Goal: Transaction & Acquisition: Obtain resource

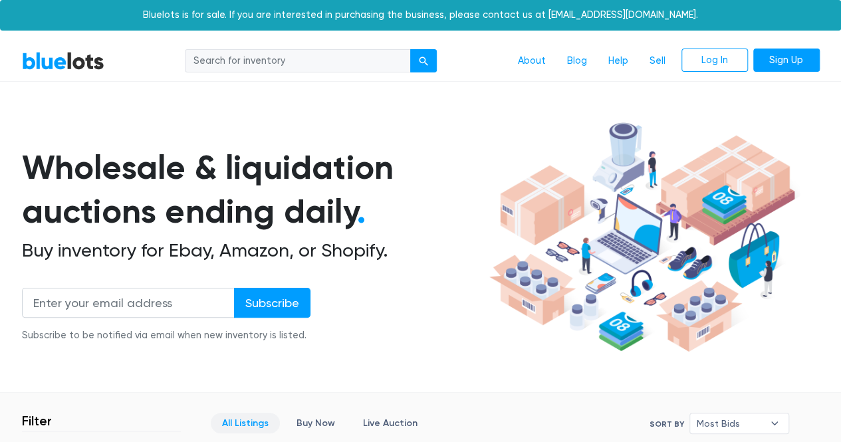
click at [709, 66] on link "Log In" at bounding box center [714, 61] width 66 height 24
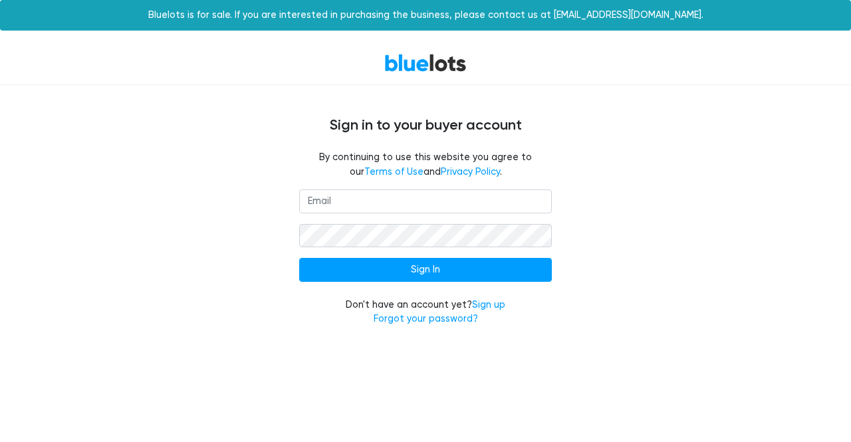
click at [418, 197] on input "email" at bounding box center [425, 201] width 253 height 24
type input "Chaseshtogrin@hotmail.com"
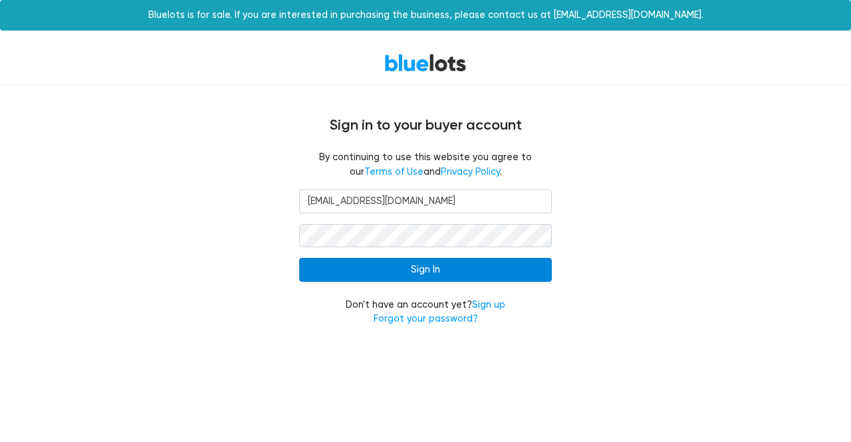
click at [420, 274] on input "Sign In" at bounding box center [425, 270] width 253 height 24
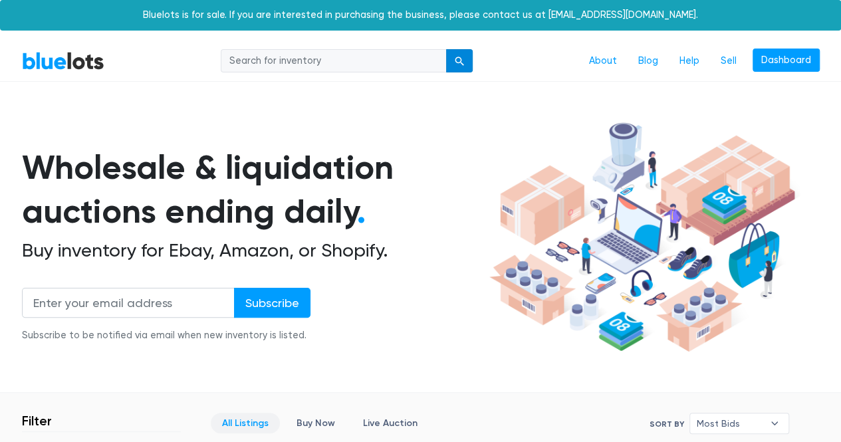
click at [467, 59] on button "submit" at bounding box center [459, 61] width 27 height 24
click at [48, 62] on link "BlueLots" at bounding box center [63, 60] width 82 height 19
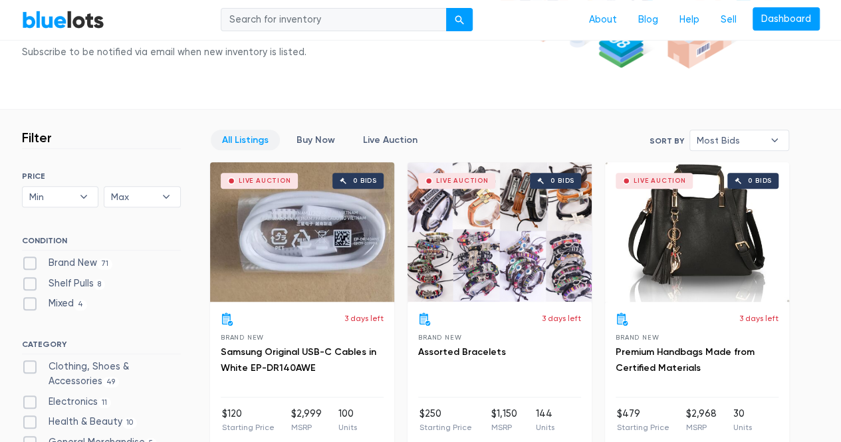
scroll to position [281, 0]
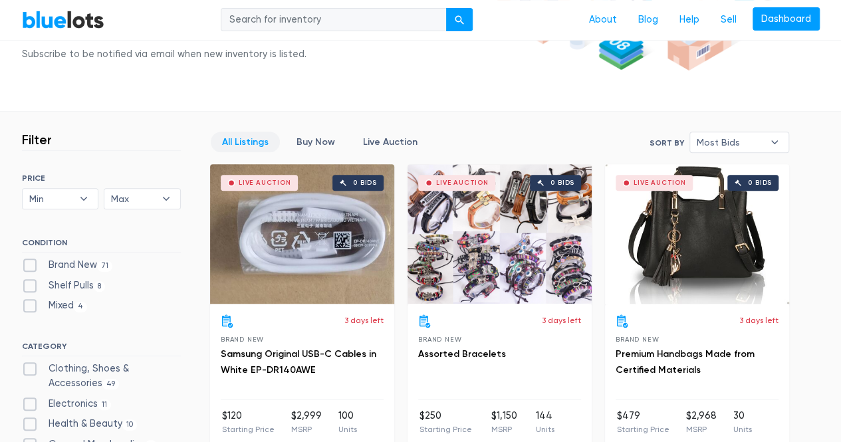
click at [61, 264] on label "Brand New 71" at bounding box center [67, 265] width 91 height 15
click at [31, 264] on New"] "Brand New 71" at bounding box center [26, 262] width 9 height 9
checkbox New"] "true"
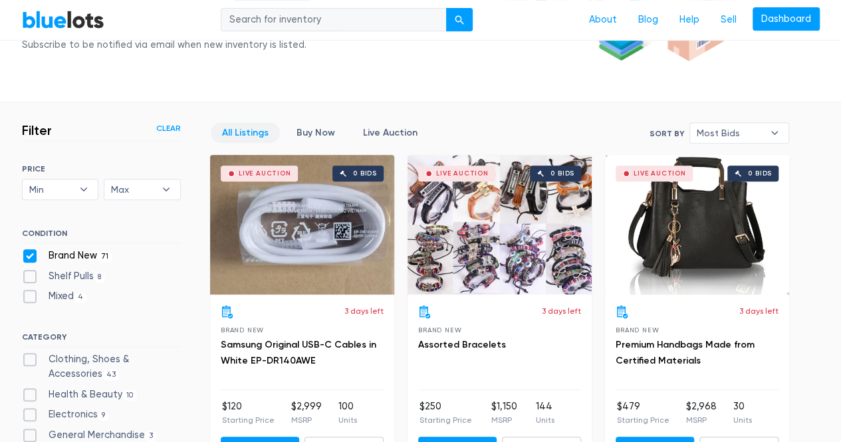
scroll to position [288, 0]
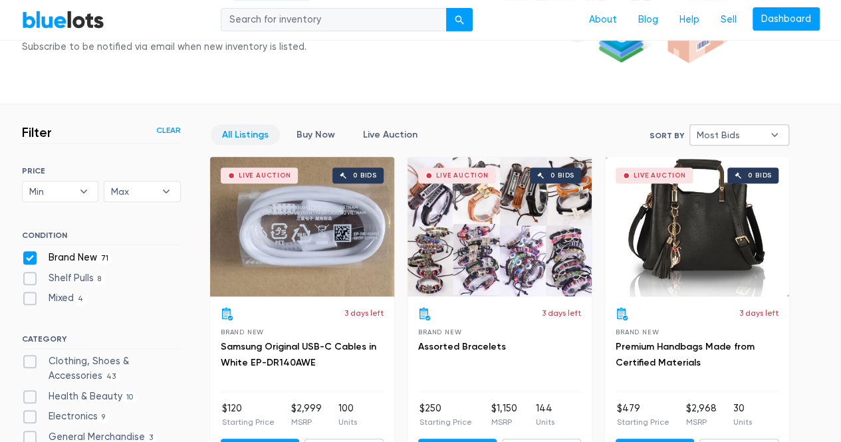
click at [750, 138] on span "Most Bids" at bounding box center [729, 135] width 66 height 20
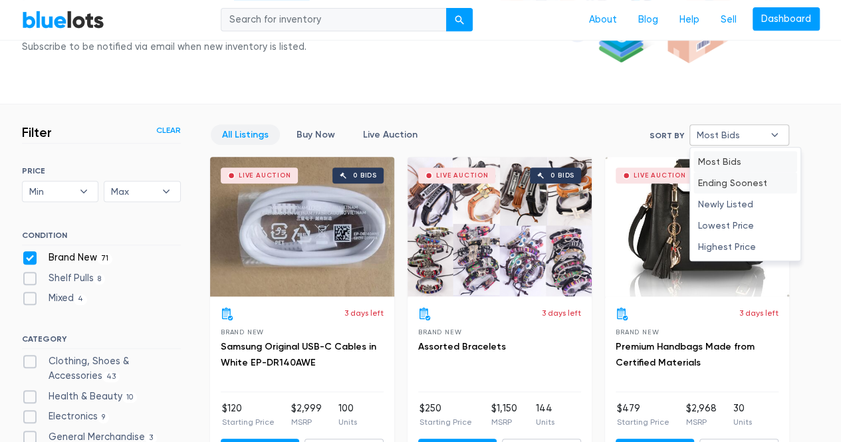
click at [764, 178] on li "Ending Soonest" at bounding box center [745, 182] width 104 height 21
select select "ending_soonest"
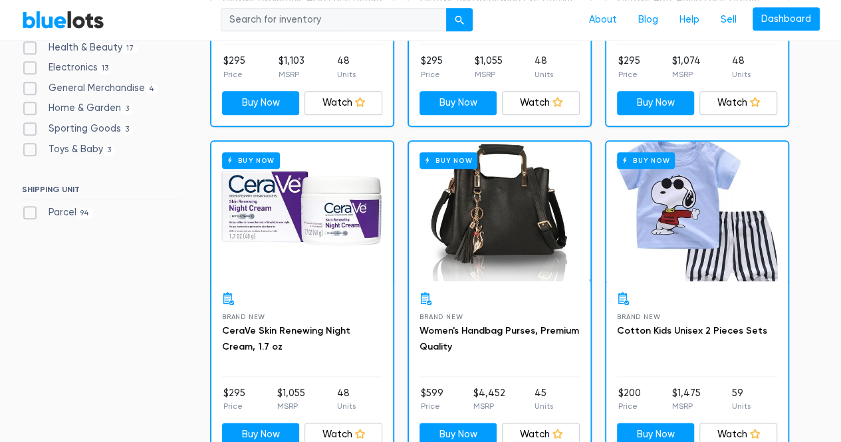
scroll to position [637, 0]
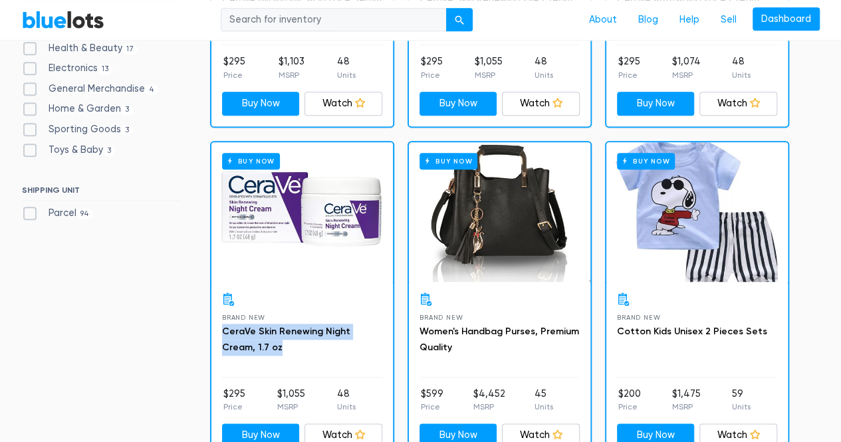
drag, startPoint x: 217, startPoint y: 332, endPoint x: 260, endPoint y: 346, distance: 44.8
click at [260, 346] on div "Brand New CeraVe Skin Renewing Night Cream, 1.7 oz $295 Price $1,055 MSRP 48 Un…" at bounding box center [301, 370] width 181 height 176
copy link "CeraVe Skin Renewing Night Cream, 1.7 oz"
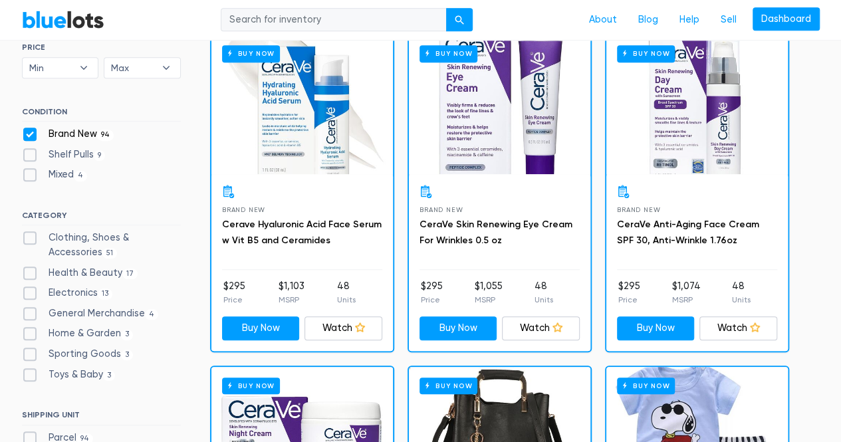
scroll to position [389, 0]
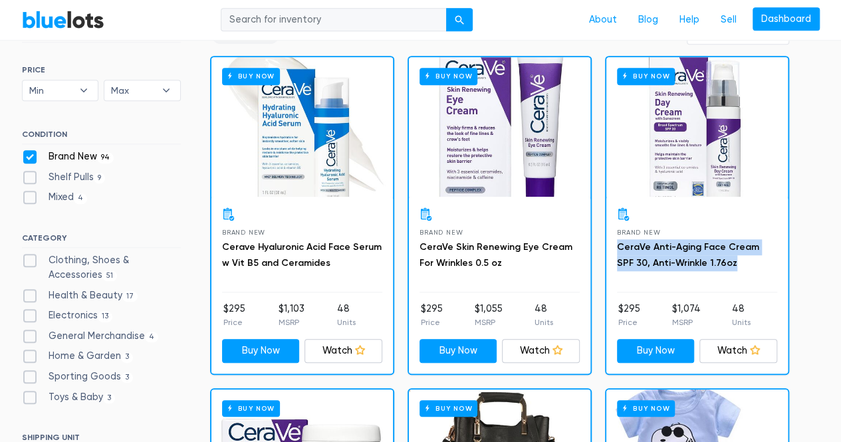
drag, startPoint x: 719, startPoint y: 265, endPoint x: 611, endPoint y: 249, distance: 109.6
click at [611, 249] on div "Brand New CeraVe Anti-Aging Face Cream SPF 30, Anti-Wrinkle 1.76oz $295 Price $…" at bounding box center [696, 285] width 181 height 176
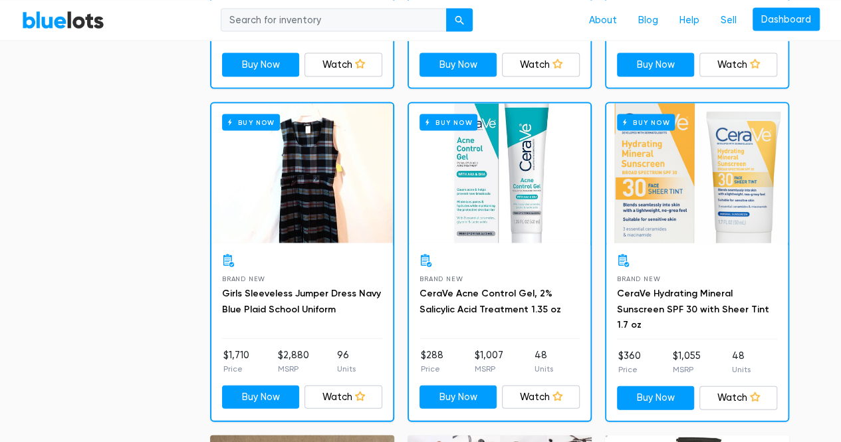
scroll to position [1340, 0]
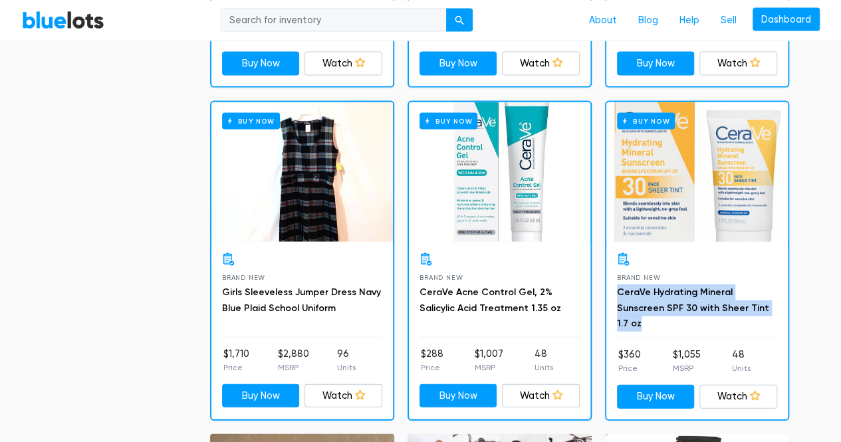
drag, startPoint x: 736, startPoint y: 302, endPoint x: 610, endPoint y: 294, distance: 126.6
click at [610, 294] on div "Brand New CeraVe Hydrating Mineral Sunscreen SPF 30 with Sheer Tint 1.7 oz $360…" at bounding box center [696, 330] width 181 height 177
copy link "CeraVe Hydrating Mineral Sunscreen SPF 30 with Sheer Tint 1.7 oz"
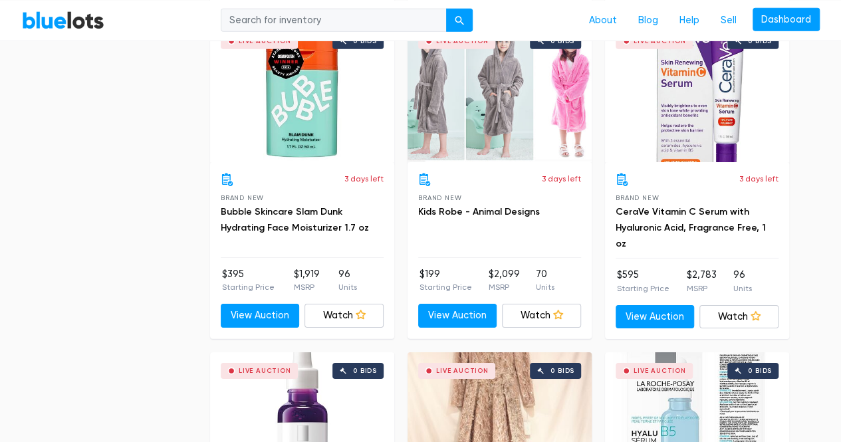
scroll to position [2056, 0]
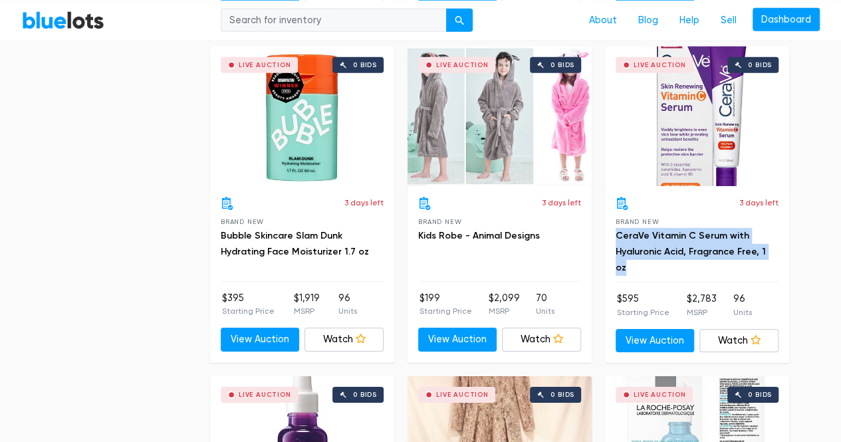
drag, startPoint x: 612, startPoint y: 232, endPoint x: 774, endPoint y: 257, distance: 164.0
click at [774, 257] on div "3 days left Brand New CeraVe Vitamin C Serum with Hyaluronic Acid, Fragrance Fr…" at bounding box center [697, 274] width 184 height 177
copy link "CeraVe Vitamin C Serum with Hyaluronic Acid, Fragrance Free, 1 oz"
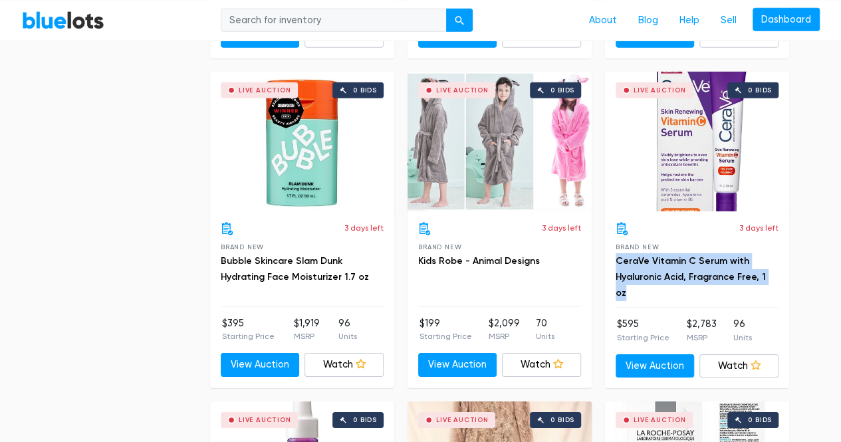
scroll to position [2029, 0]
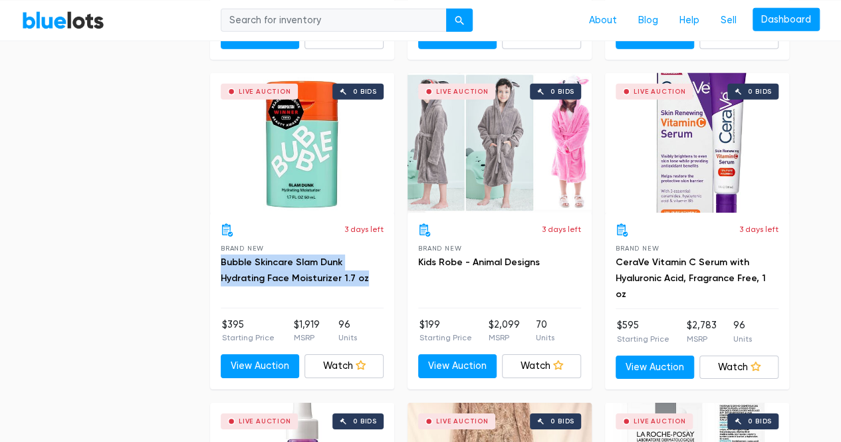
drag, startPoint x: 315, startPoint y: 278, endPoint x: 217, endPoint y: 261, distance: 99.9
click at [217, 261] on div "3 days left Brand New Bubble Skincare Slam Dunk Hydrating Face Moisturizer 1.7 …" at bounding box center [302, 301] width 184 height 176
copy link "Bubble Skincare Slam Dunk Hydrating Face Moisturizer 1.7 oz"
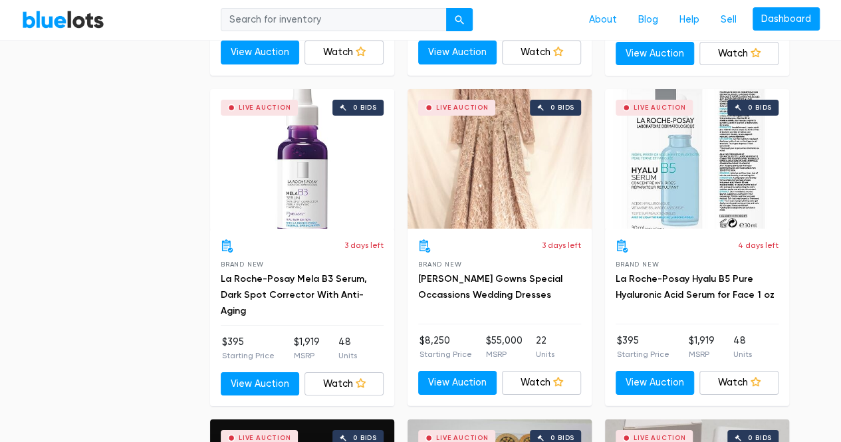
scroll to position [2344, 0]
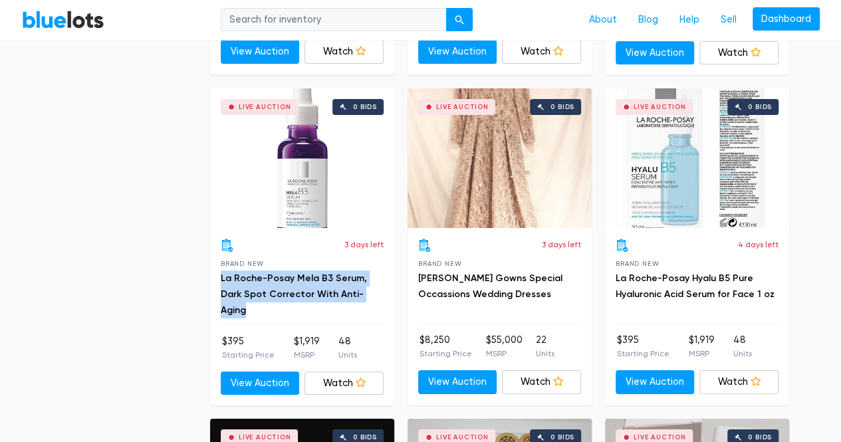
drag, startPoint x: 361, startPoint y: 290, endPoint x: 218, endPoint y: 274, distance: 143.8
click at [218, 274] on div "3 days left Brand New La Roche-Posay Mela B3 Serum, Dark Spot Corrector With An…" at bounding box center [302, 316] width 184 height 177
copy link "La Roche-Posay Mela B3 Serum, Dark Spot Corrector With Anti-Aging"
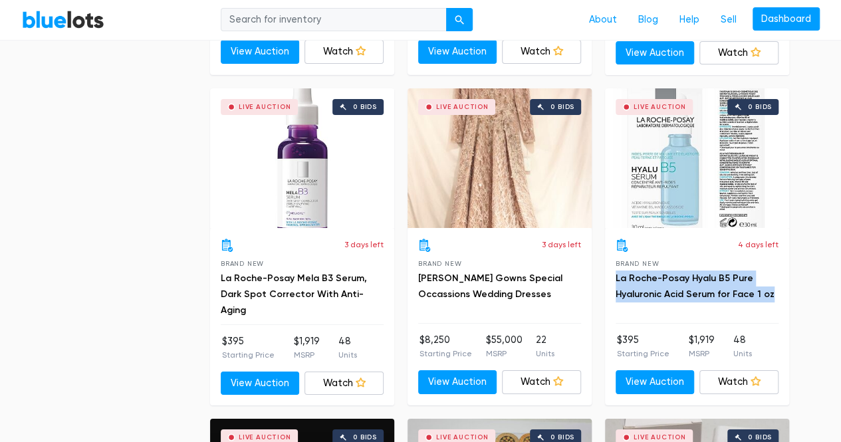
drag, startPoint x: 613, startPoint y: 271, endPoint x: 772, endPoint y: 292, distance: 160.8
click at [772, 292] on div "4 days left Brand New La Roche-Posay Hyalu B5 Pure Hyaluronic Acid Serum for Fa…" at bounding box center [697, 316] width 184 height 176
copy link "La Roche-Posay Hyalu B5 Pure Hyaluronic Acid Serum for Face 1 oz"
drag, startPoint x: 675, startPoint y: 278, endPoint x: 710, endPoint y: 272, distance: 35.1
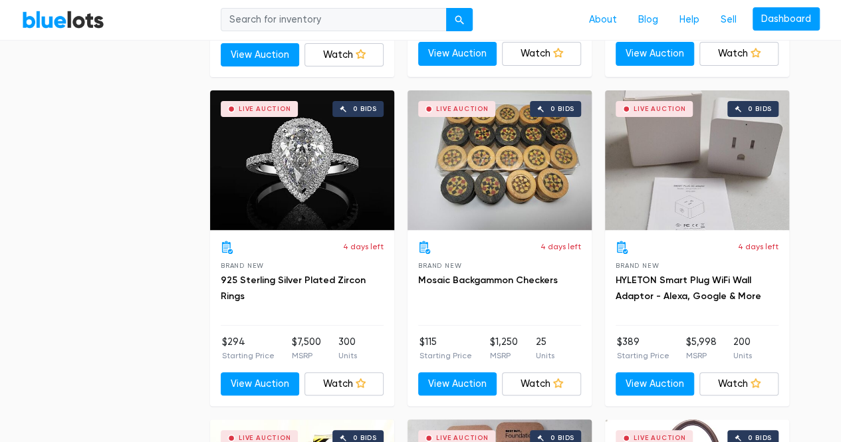
scroll to position [2673, 0]
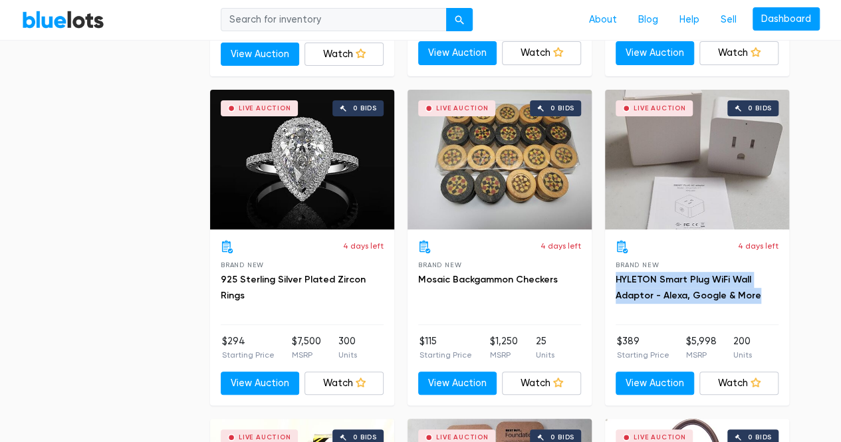
drag, startPoint x: 611, startPoint y: 270, endPoint x: 760, endPoint y: 290, distance: 150.2
click at [760, 290] on div "4 days left Brand New HYLETON Smart Plug WiFi Wall Adaptor - Alexa, Google & Mo…" at bounding box center [697, 317] width 184 height 176
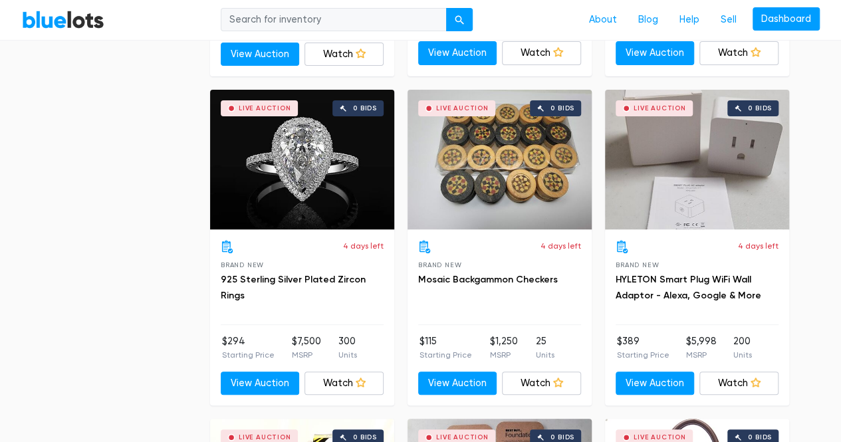
click at [826, 285] on div "Filter Filter & Sort Clear SORT BY Most Bids Ending Soonest Newly Listed Lowest…" at bounding box center [420, 215] width 817 height 4990
click at [682, 274] on link "HYLETON Smart Plug WiFi Wall Adaptor - Alexa, Google & More" at bounding box center [688, 287] width 146 height 27
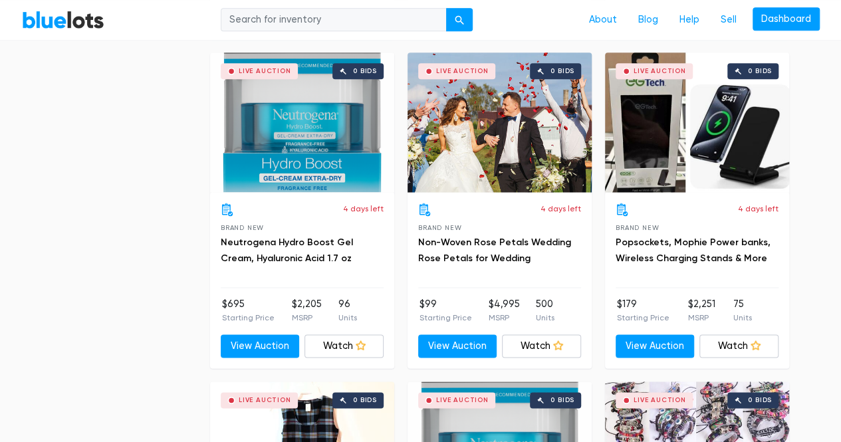
scroll to position [3374, 0]
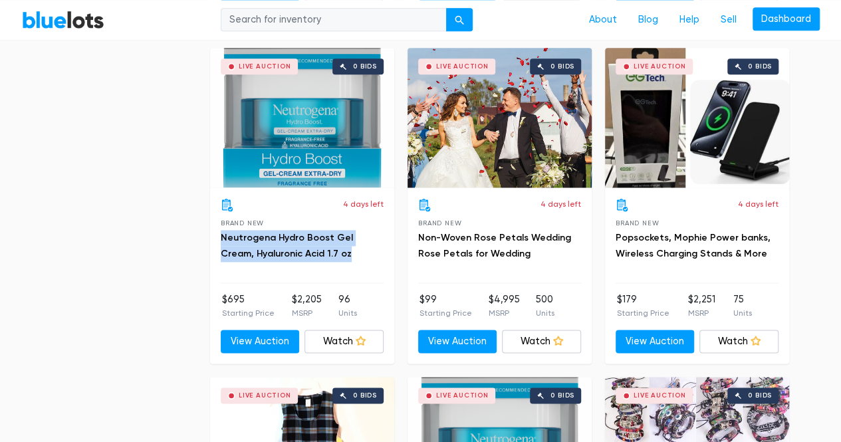
drag, startPoint x: 316, startPoint y: 247, endPoint x: 218, endPoint y: 230, distance: 99.2
click at [218, 230] on div "4 days left Brand New Neutrogena Hydro Boost Gel Cream, Hyaluronic Acid 1.7 oz …" at bounding box center [302, 275] width 184 height 176
copy link "Neutrogena Hydro Boost Gel Cream, Hyaluronic Acid 1.7 oz"
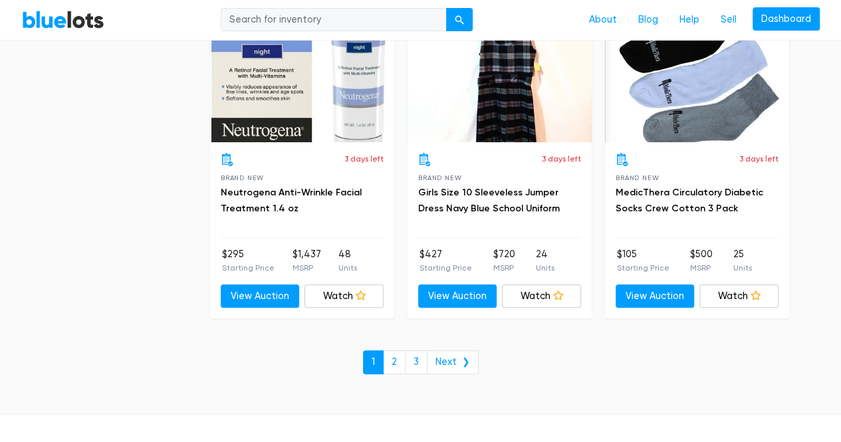
scroll to position [5065, 0]
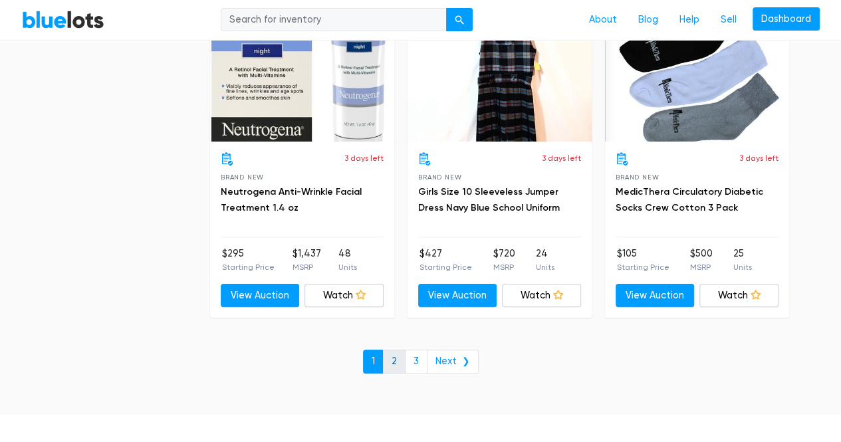
click at [401, 350] on link "2" at bounding box center [394, 362] width 23 height 24
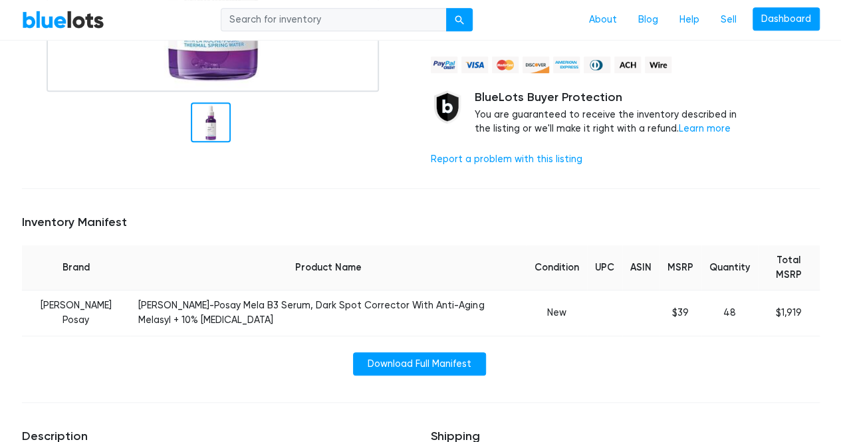
scroll to position [365, 0]
click at [369, 313] on td "La Roche-Posay Mela B3 Serum, Dark Spot Corrector With Anti-Aging Melasyl + 10%…" at bounding box center [327, 312] width 395 height 45
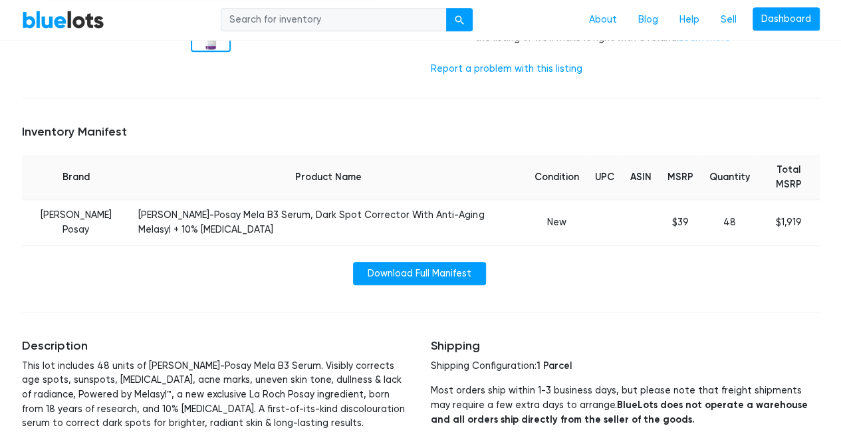
scroll to position [458, 0]
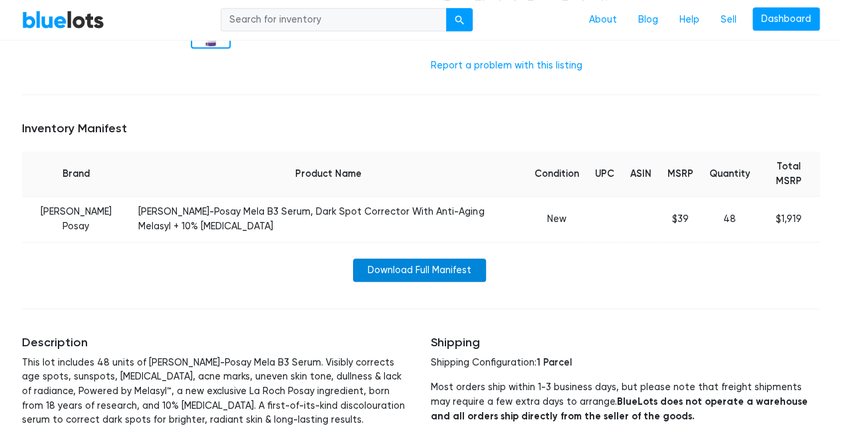
click at [427, 264] on link "Download Full Manifest" at bounding box center [419, 271] width 133 height 24
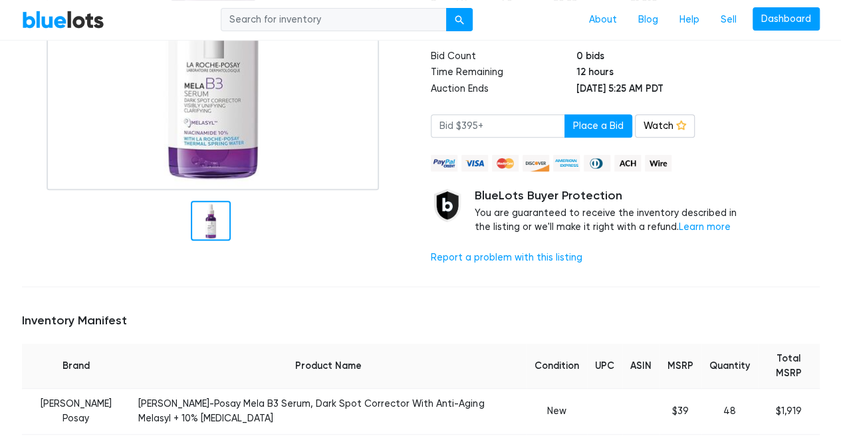
scroll to position [265, 0]
click at [198, 232] on div at bounding box center [211, 221] width 40 height 40
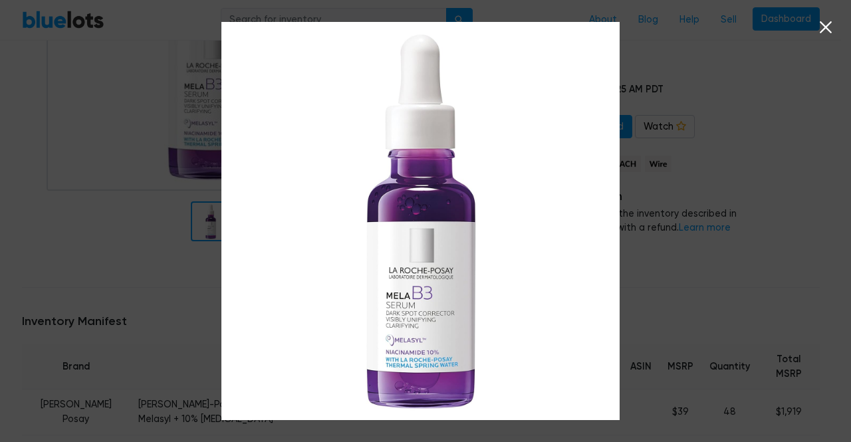
click at [795, 138] on div at bounding box center [425, 221] width 851 height 442
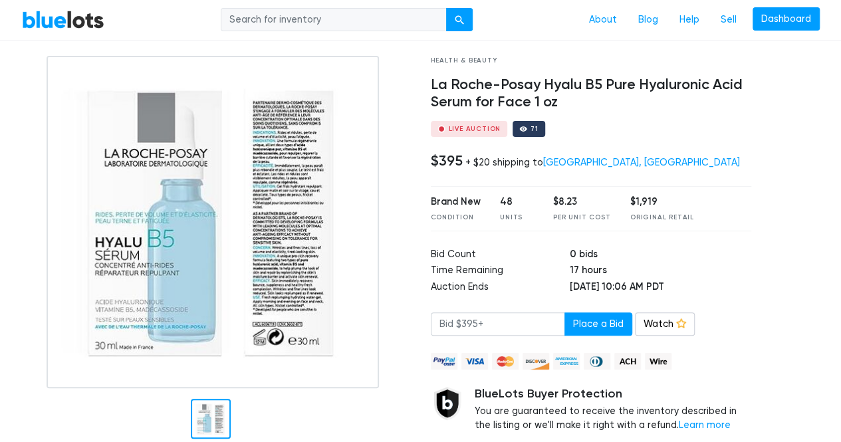
scroll to position [69, 0]
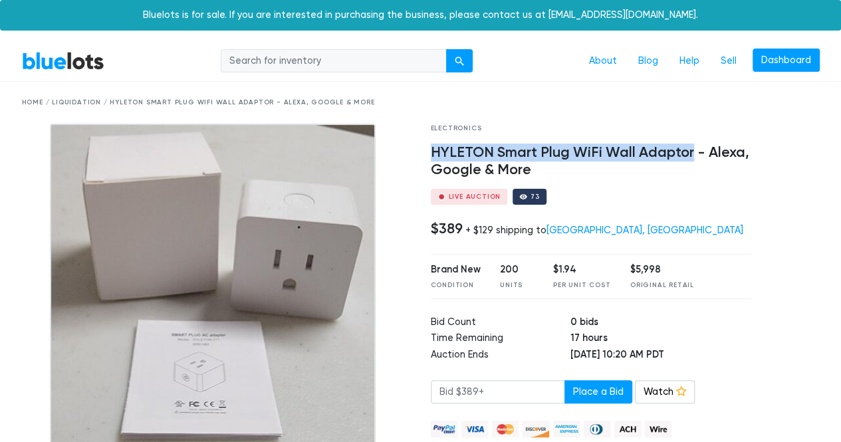
drag, startPoint x: 428, startPoint y: 150, endPoint x: 691, endPoint y: 150, distance: 263.2
click at [691, 150] on div "Electronics HYLETON Smart Plug WiFi Wall Adaptor - Alexa, Google & More Live Au…" at bounding box center [591, 333] width 341 height 418
copy h4 "HYLETON Smart Plug WiFi Wall Adaptor"
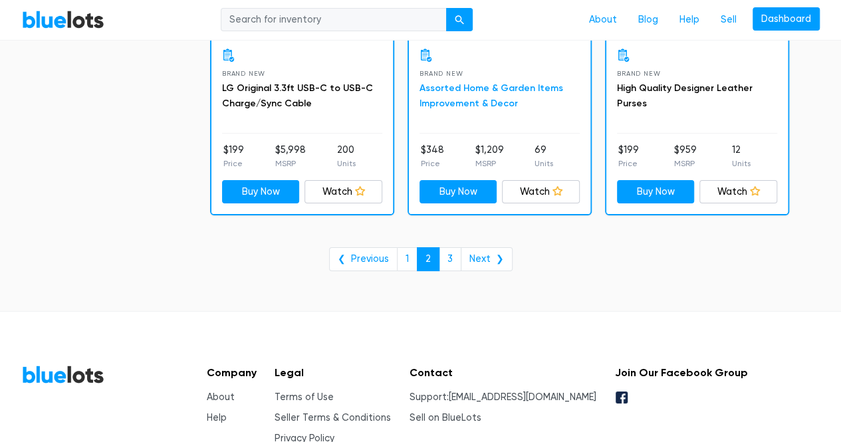
scroll to position [4931, 0]
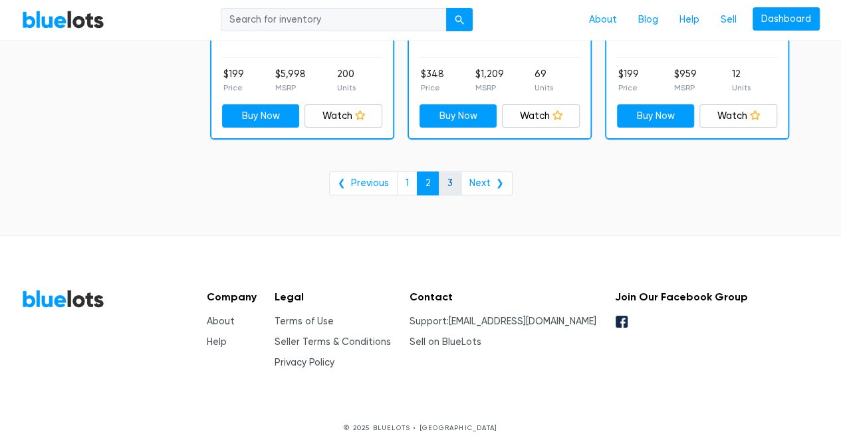
click at [448, 175] on link "3" at bounding box center [450, 183] width 23 height 24
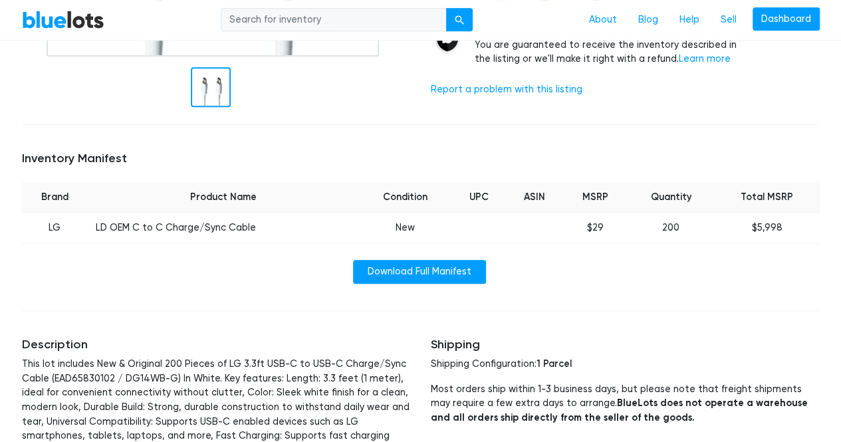
scroll to position [399, 0]
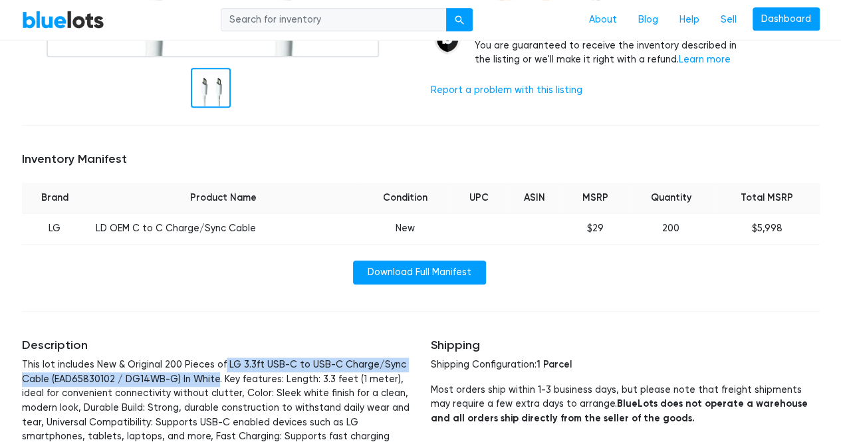
drag, startPoint x: 220, startPoint y: 362, endPoint x: 213, endPoint y: 381, distance: 19.8
click at [213, 381] on p "This lot includes New & Original 200 Pieces of LG 3.3ft USB-C to USB-C Charge/S…" at bounding box center [216, 422] width 389 height 129
copy p "LG 3.3ft USB-C to USB-C Charge/Sync Cable (EAD65830102 / DG14WB-G) In White"
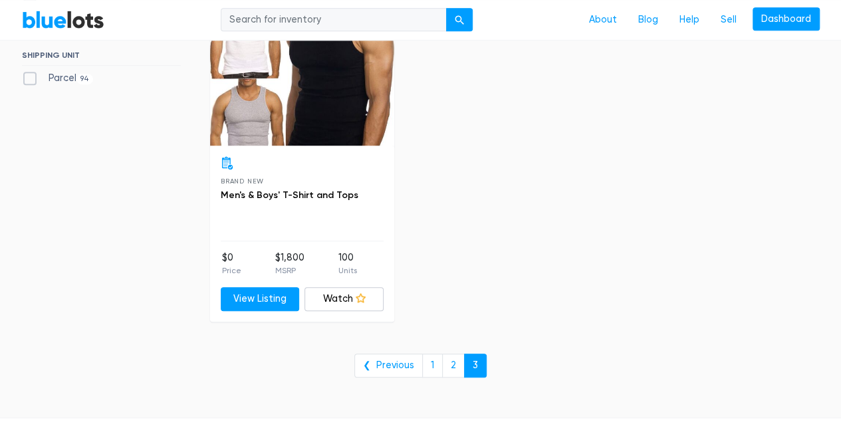
scroll to position [461, 0]
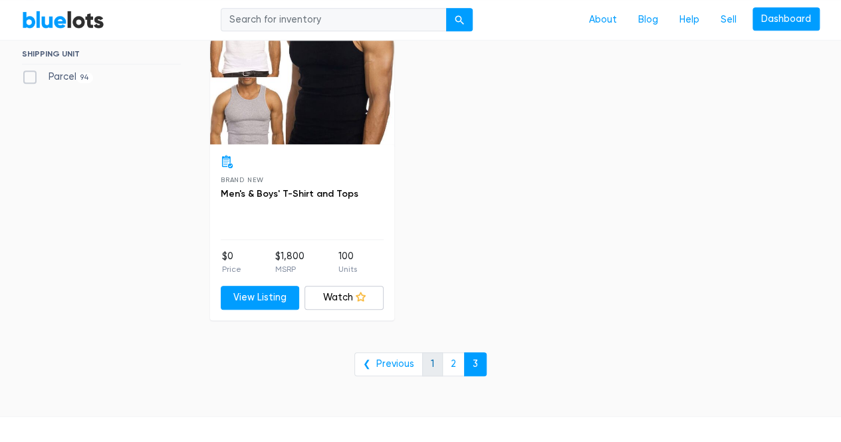
click at [427, 365] on link "1" at bounding box center [432, 364] width 21 height 24
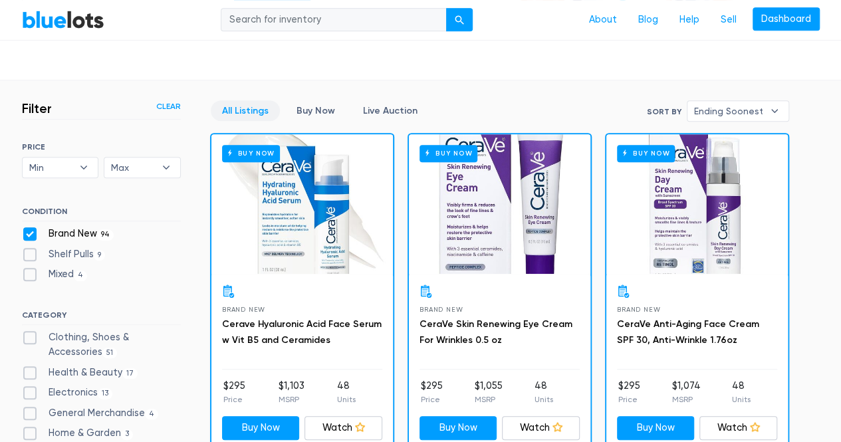
scroll to position [312, 0]
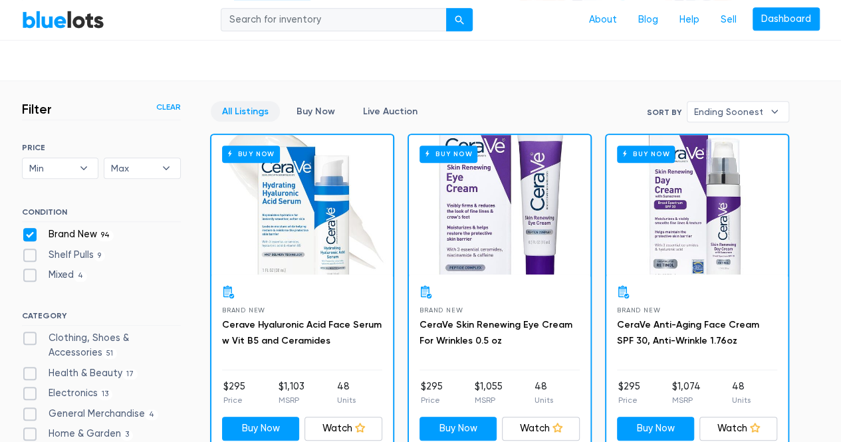
click at [29, 254] on label "Shelf Pulls 9" at bounding box center [64, 255] width 84 height 15
click at [29, 254] on Pulls"] "Shelf Pulls 9" at bounding box center [26, 252] width 9 height 9
checkbox Pulls"] "true"
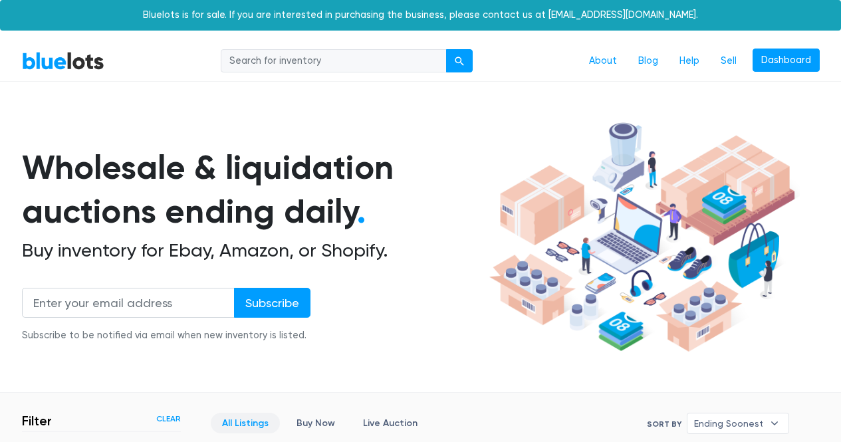
scroll to position [358, 0]
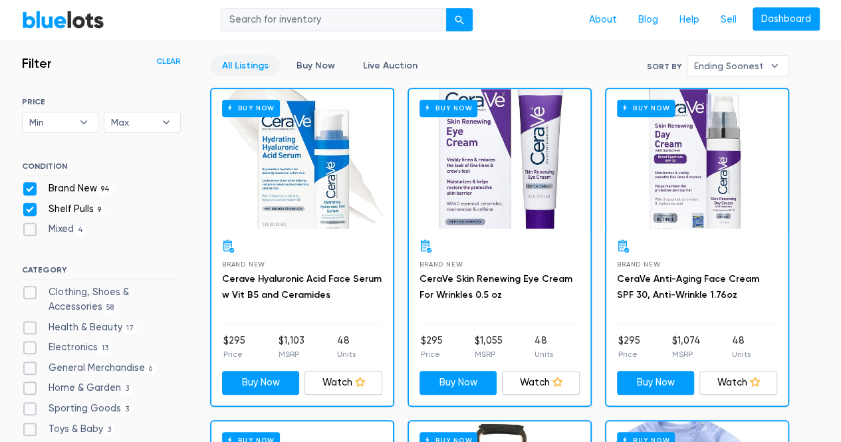
click at [34, 189] on label "Brand New 94" at bounding box center [68, 188] width 92 height 15
click at [31, 189] on New"] "Brand New 94" at bounding box center [26, 185] width 9 height 9
checkbox New"] "false"
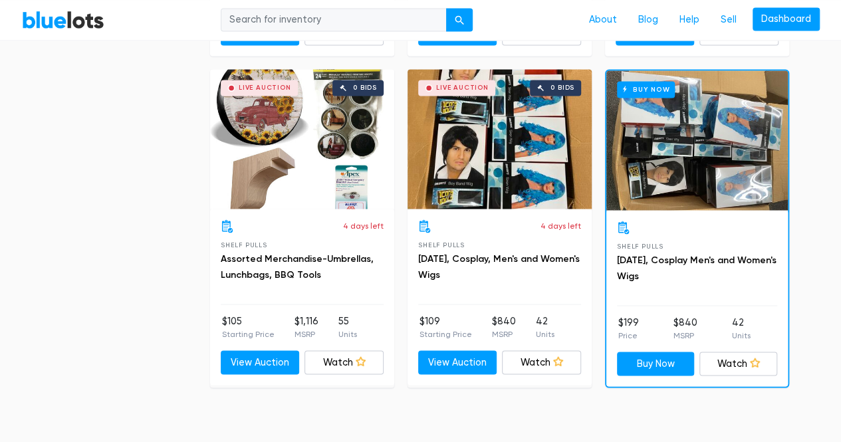
scroll to position [1267, 0]
